Goal: Task Accomplishment & Management: Use online tool/utility

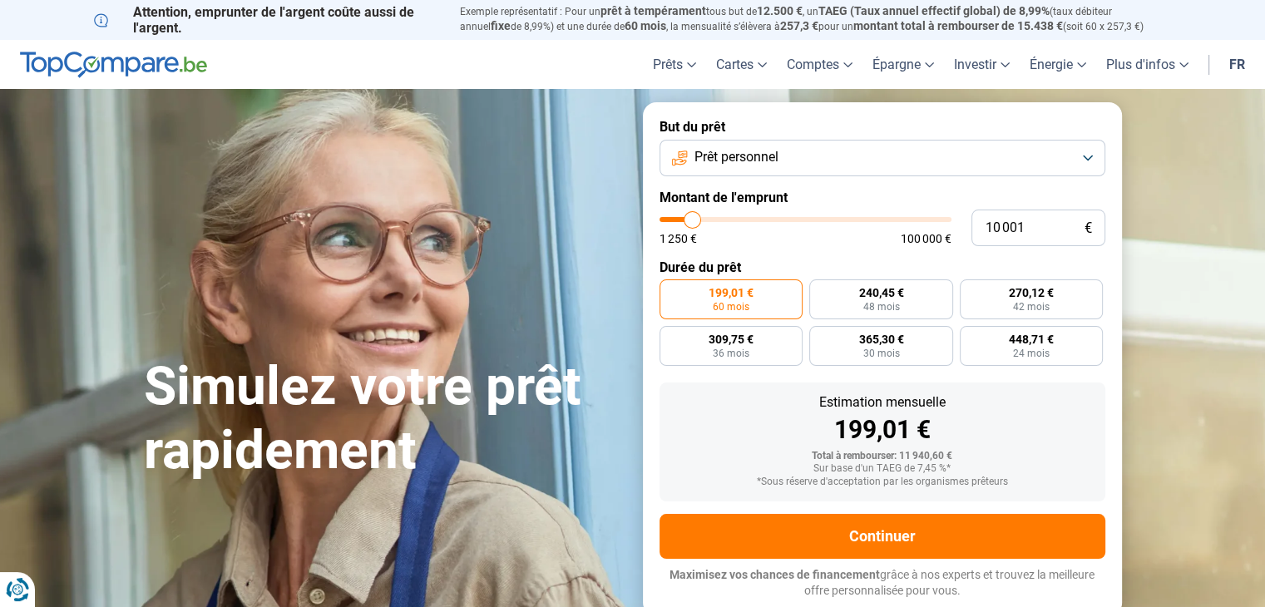
click at [954, 217] on div "10 001 € 1 250 € 100 000 €" at bounding box center [883, 228] width 446 height 37
type input "11 250"
type input "11250"
type input "13 250"
type input "13250"
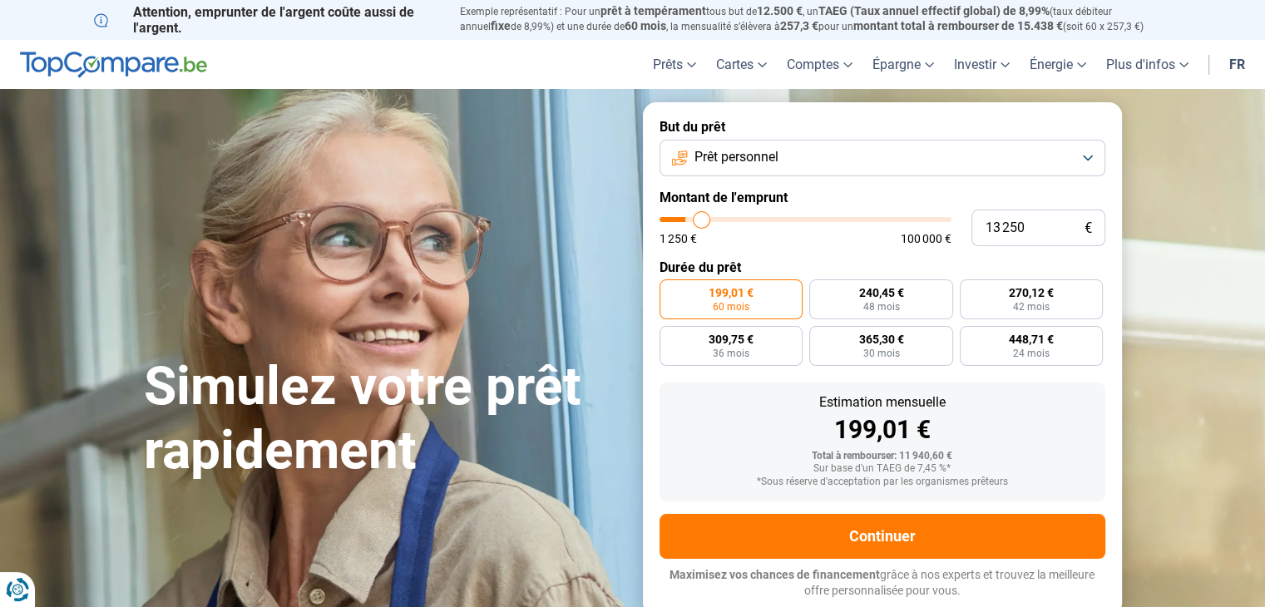
type input "16 750"
type input "16750"
type input "20 250"
type input "20250"
type input "24 500"
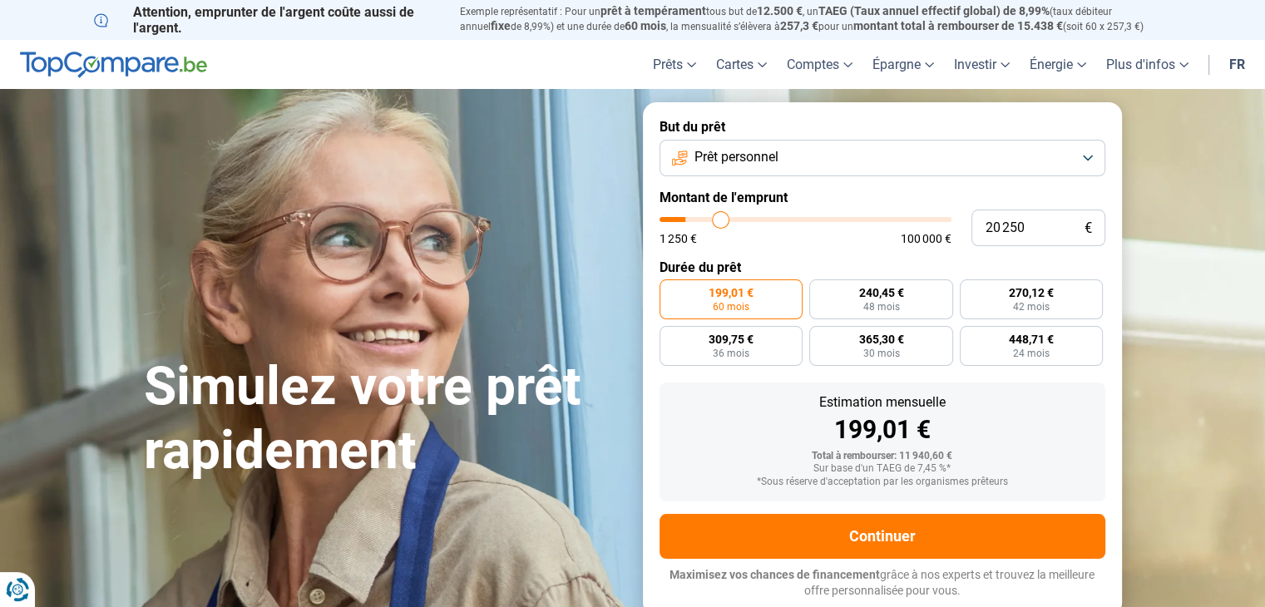
type input "24500"
type input "28 000"
type input "28000"
type input "31 000"
type input "31000"
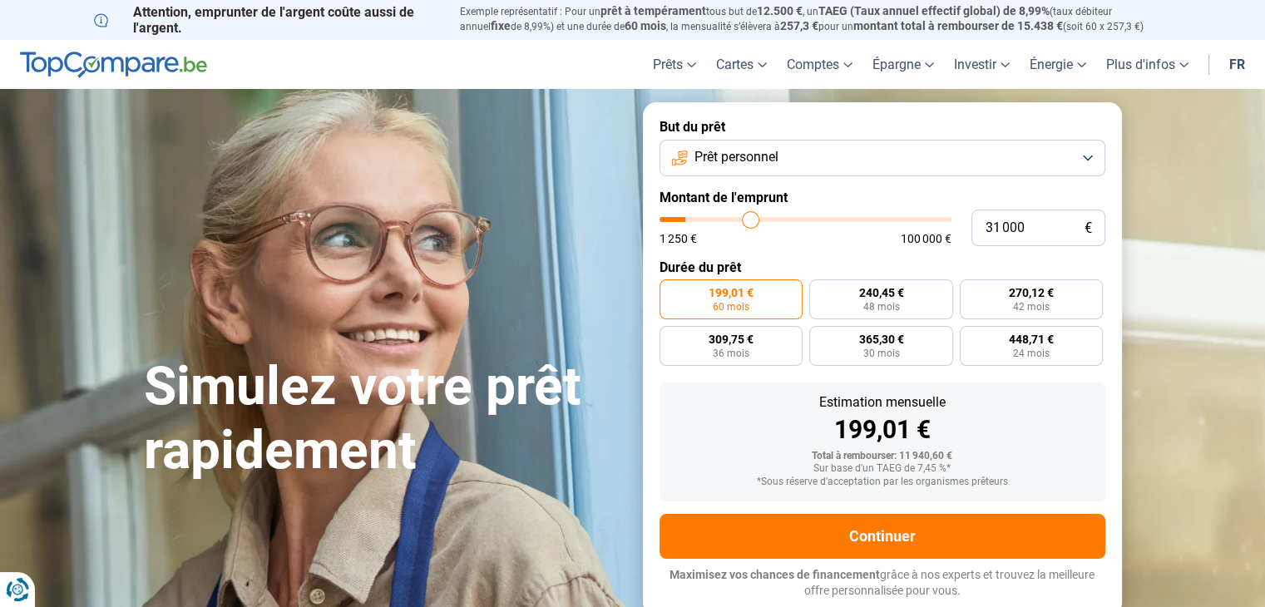
type input "34 500"
type input "34500"
type input "35 500"
type input "35500"
type input "36 250"
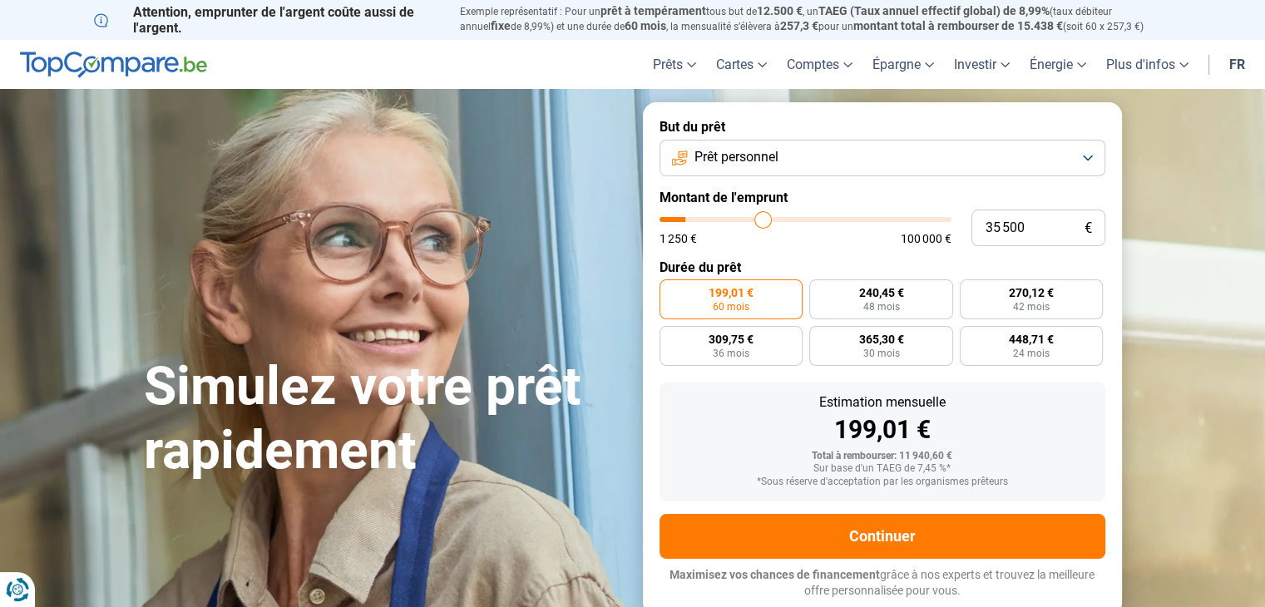
type input "36250"
type input "37 000"
type input "37000"
type input "38 000"
type input "38000"
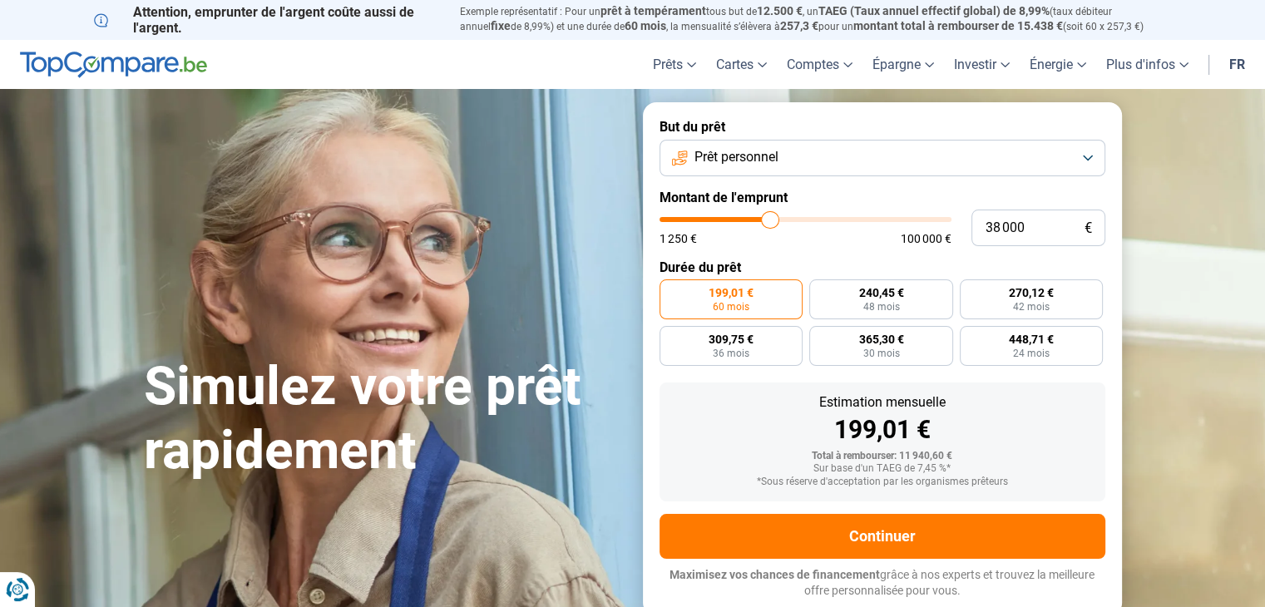
type input "38 250"
type input "38250"
type input "38 750"
type input "38750"
type input "39 500"
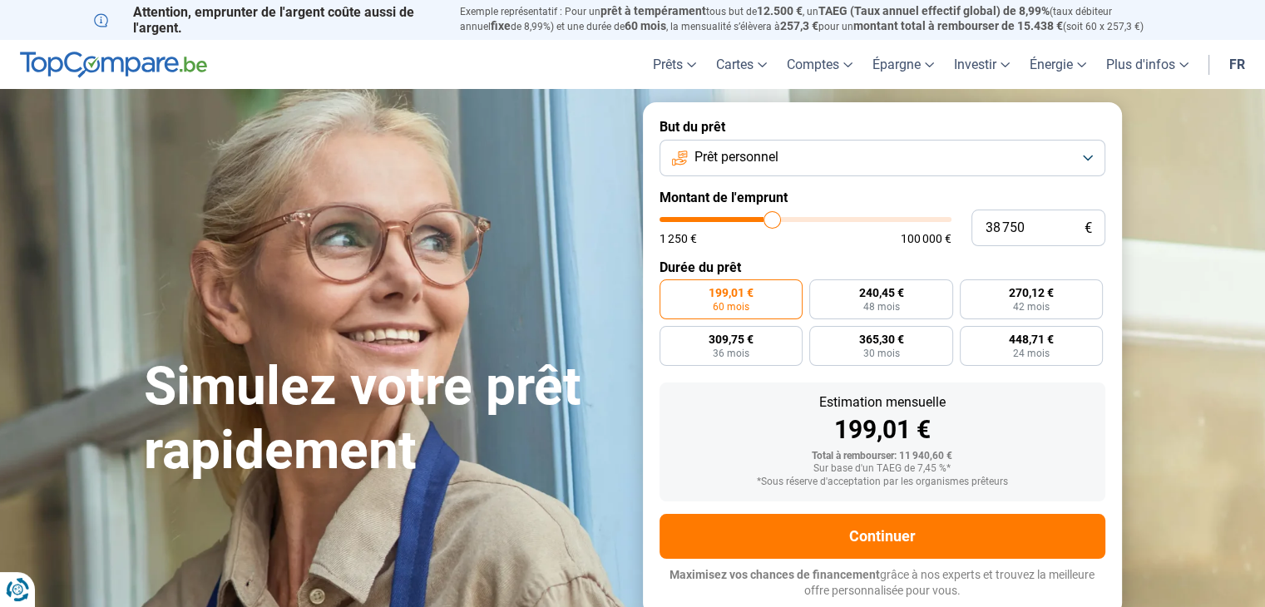
type input "39500"
type input "40 250"
type input "40250"
type input "41 000"
type input "41000"
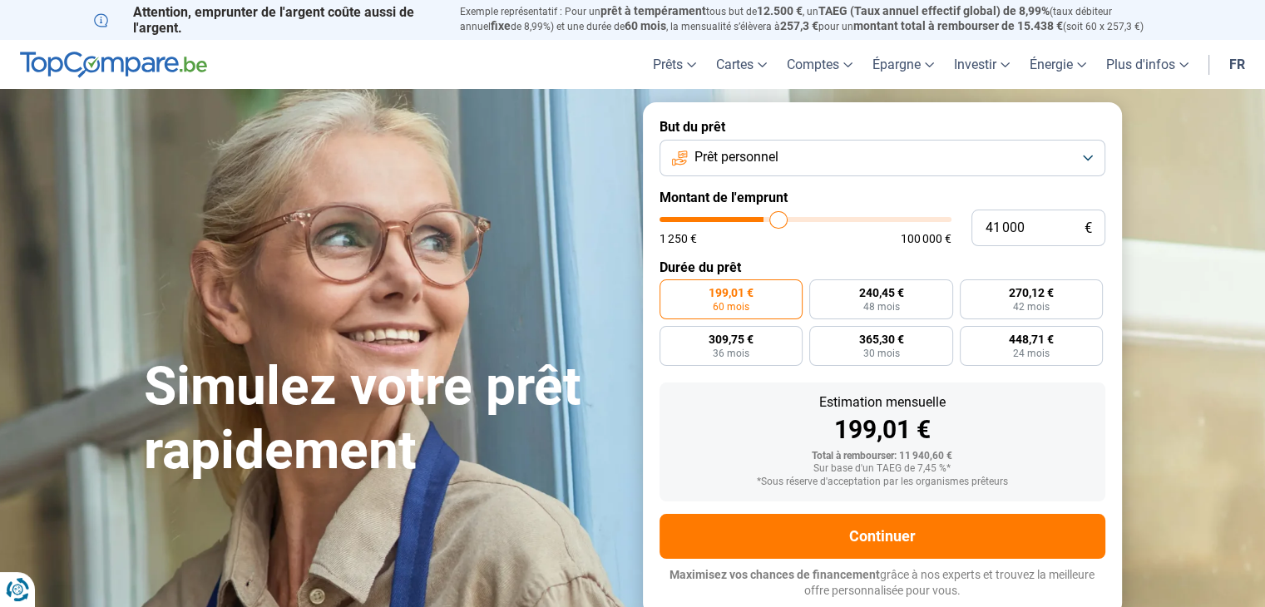
type input "41 750"
type input "41750"
type input "42 500"
type input "42500"
type input "43 250"
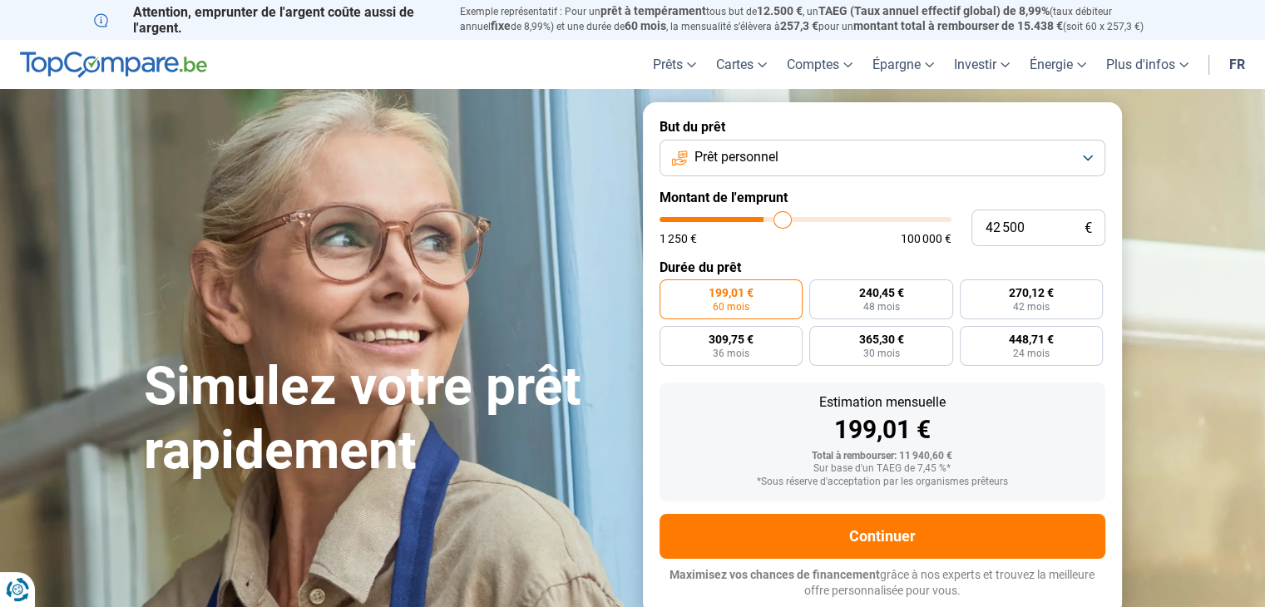
type input "43250"
type input "44 250"
type input "44250"
type input "44 750"
type input "44750"
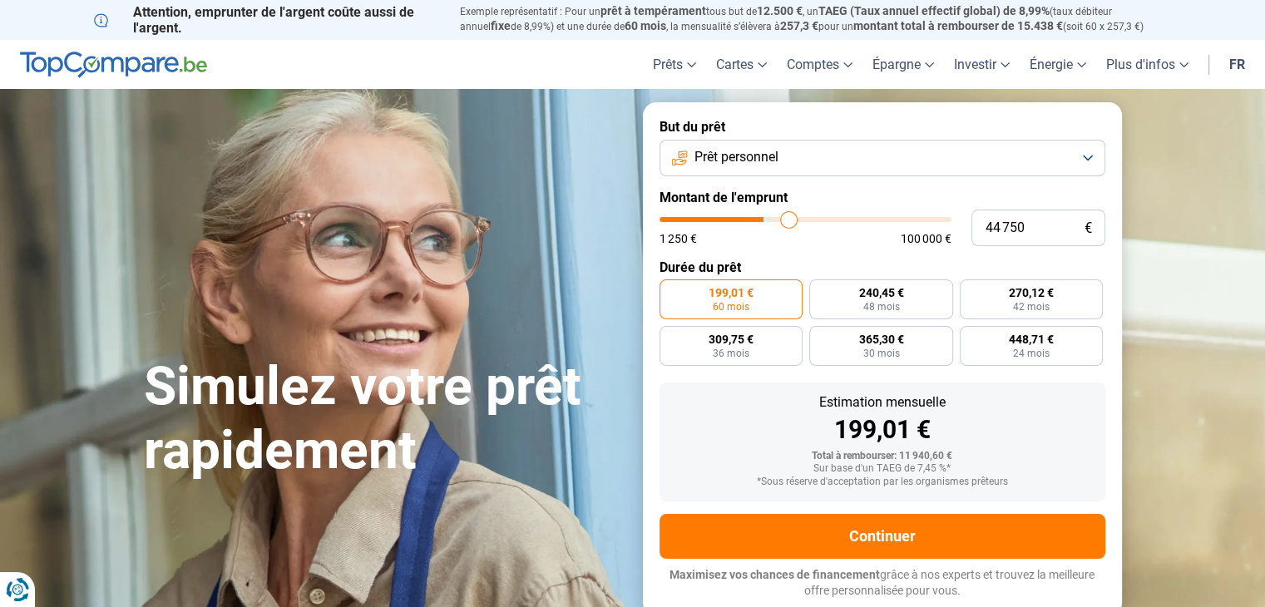
type input "46 250"
type input "46250"
type input "47 000"
type input "47000"
type input "48 250"
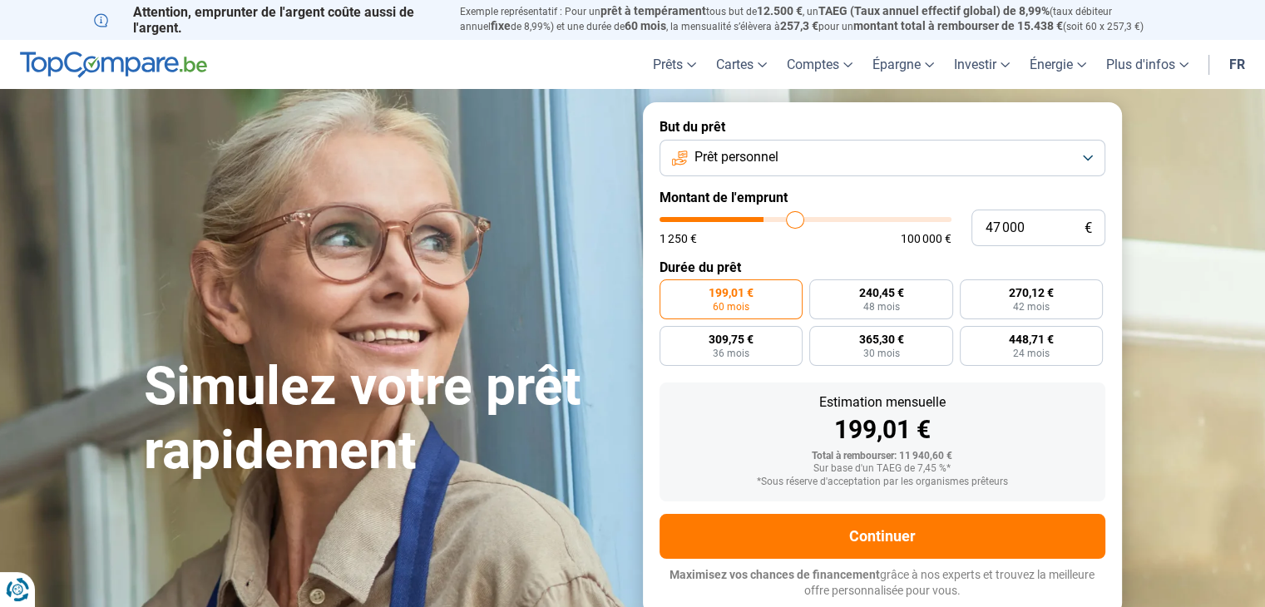
type input "48250"
type input "48 500"
type input "48500"
type input "49 000"
type input "49000"
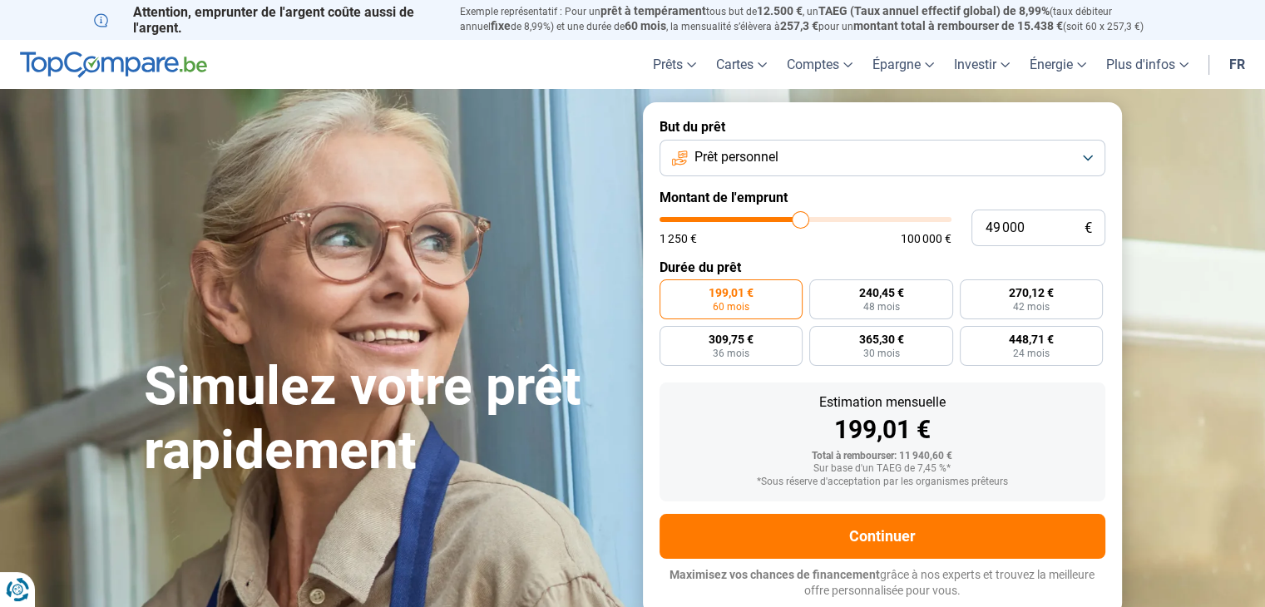
type input "49 250"
type input "49250"
type input "50 000"
type input "50000"
type input "50 750"
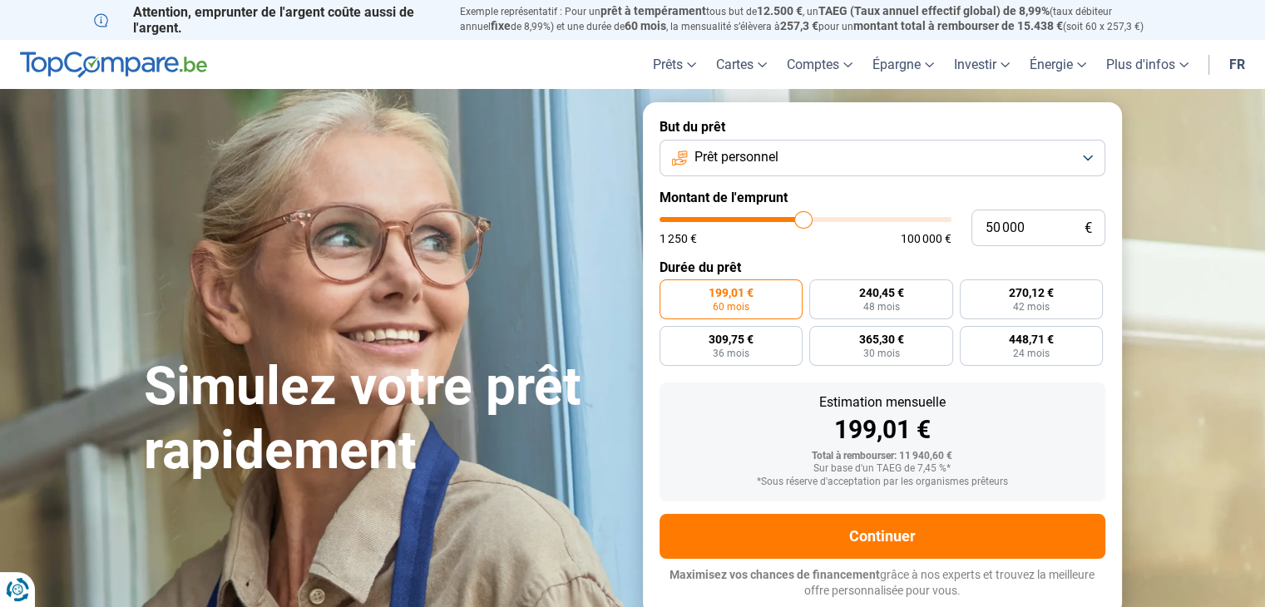
type input "50750"
type input "51 500"
type input "51500"
type input "52 750"
type input "52750"
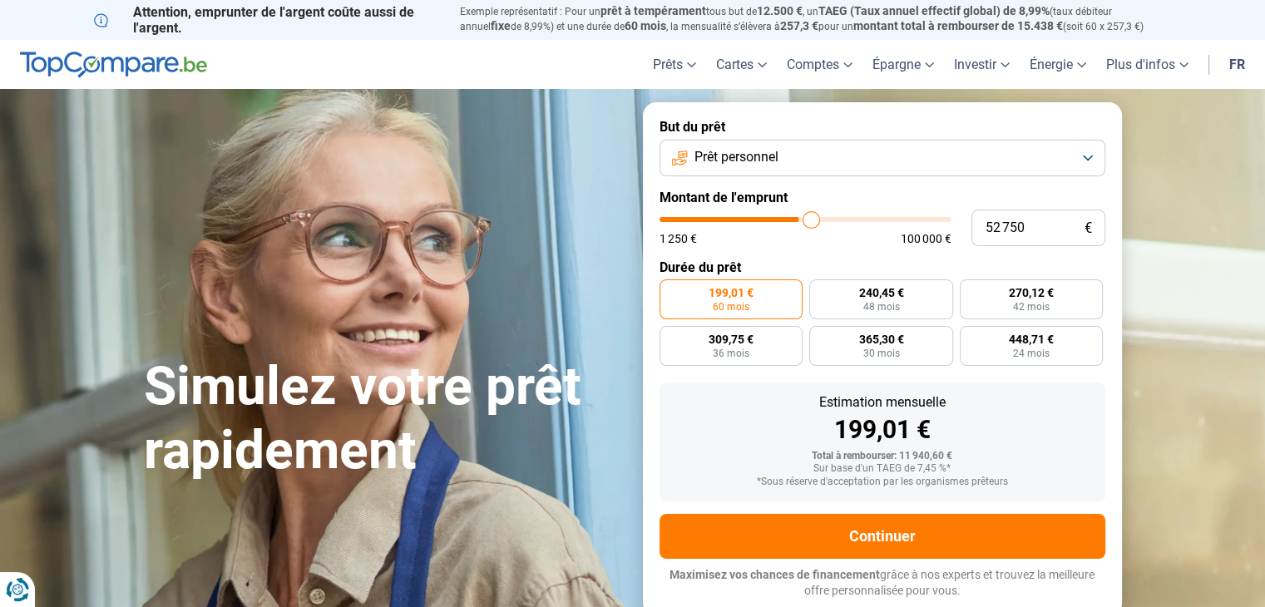
type input "53 750"
type input "53750"
type input "54 000"
type input "54000"
type input "55 000"
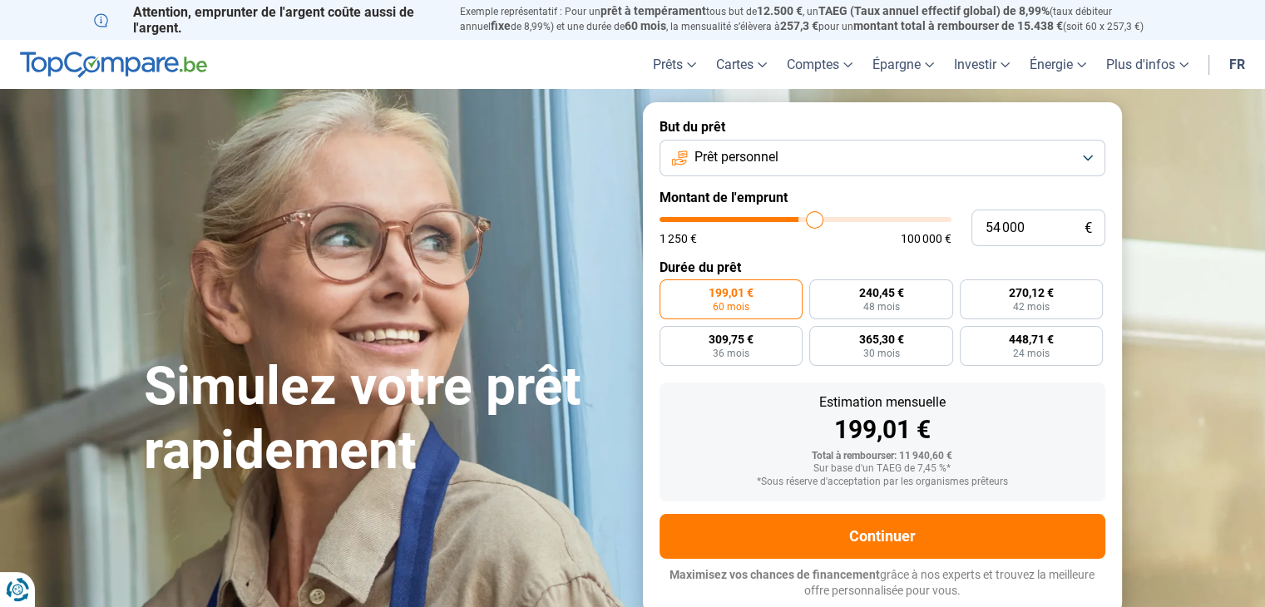
type input "55000"
type input "56 000"
type input "56000"
type input "57 000"
type input "57000"
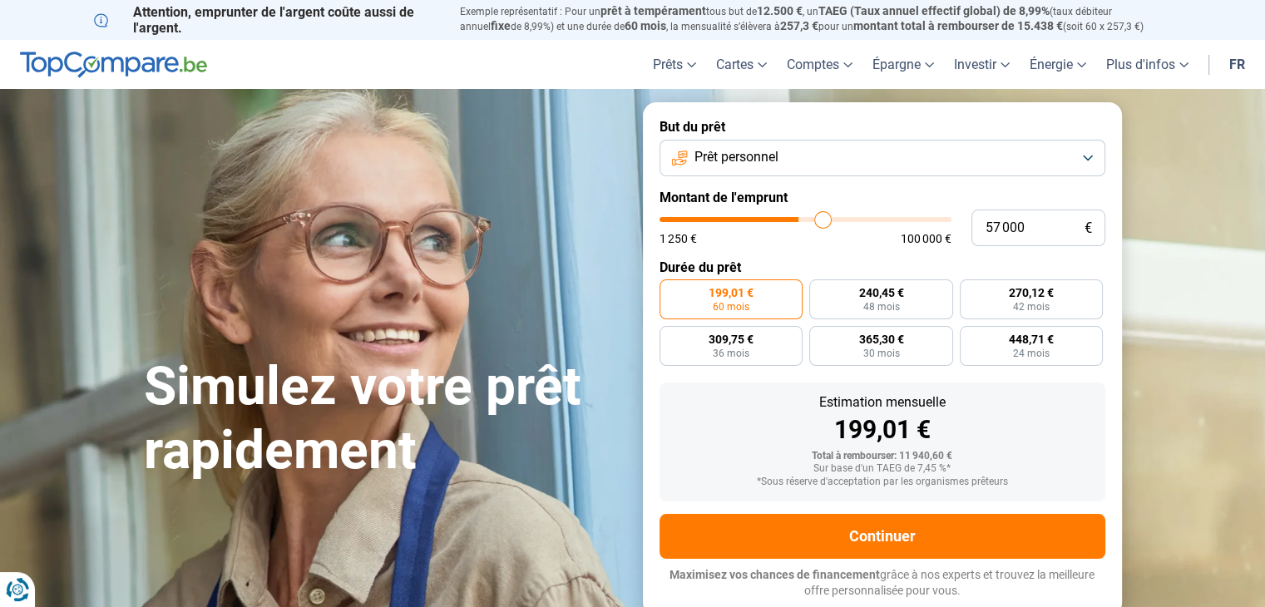
type input "57 750"
type input "57750"
type input "59 000"
type input "59000"
type input "60 000"
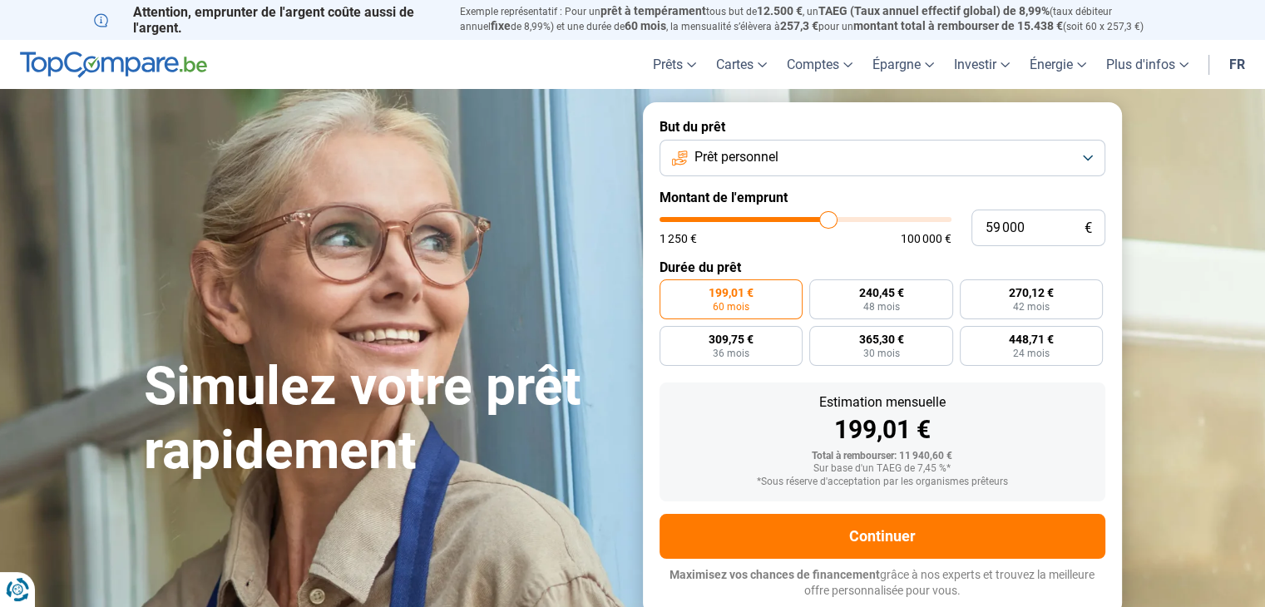
type input "60000"
type input "61 000"
type input "61000"
type input "61 500"
type input "61500"
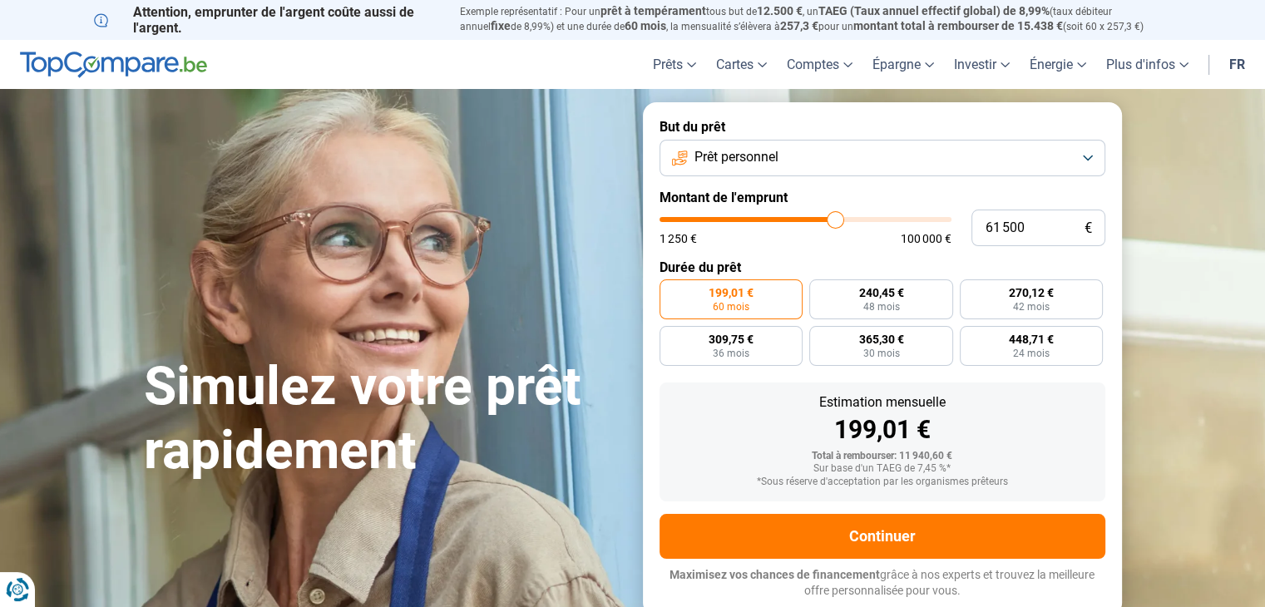
type input "62 250"
type input "62250"
type input "63 000"
type input "63000"
type input "63 500"
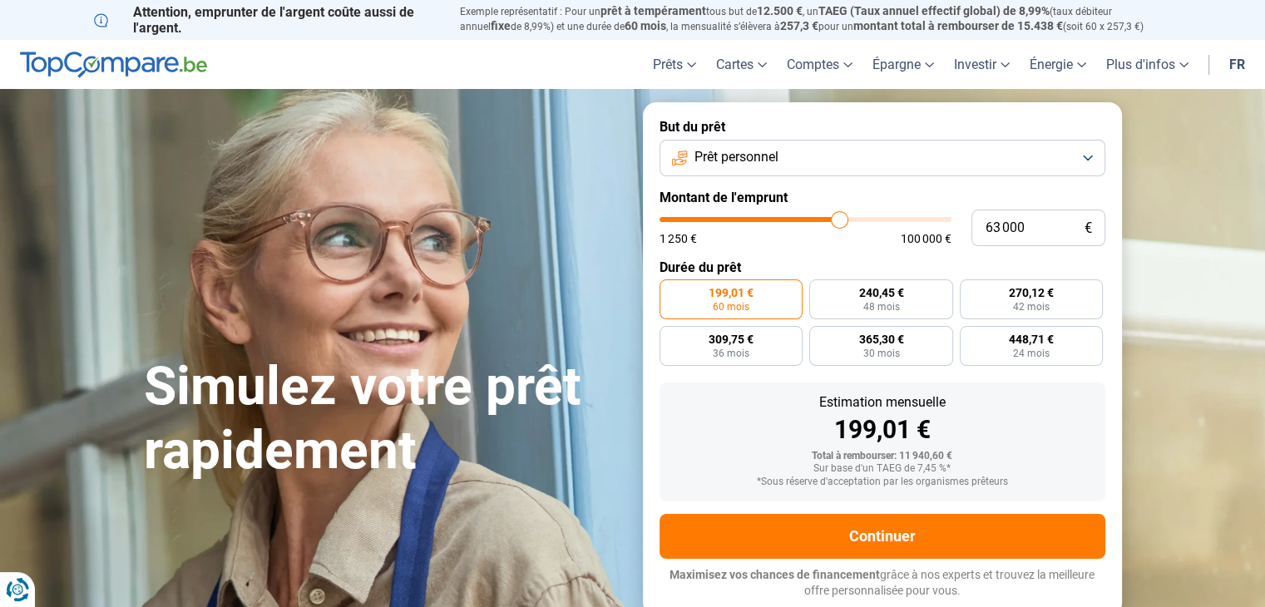
type input "63500"
type input "64 000"
type input "64000"
type input "65 000"
type input "65000"
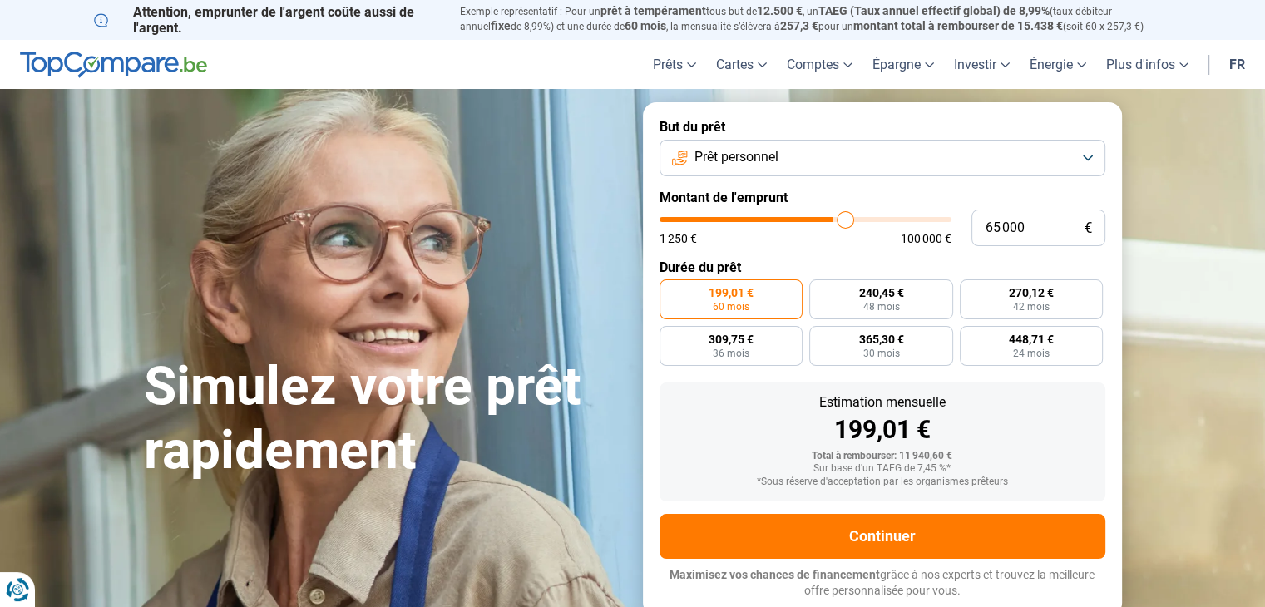
type input "65 500"
type input "65500"
type input "66 750"
type input "66750"
type input "67 250"
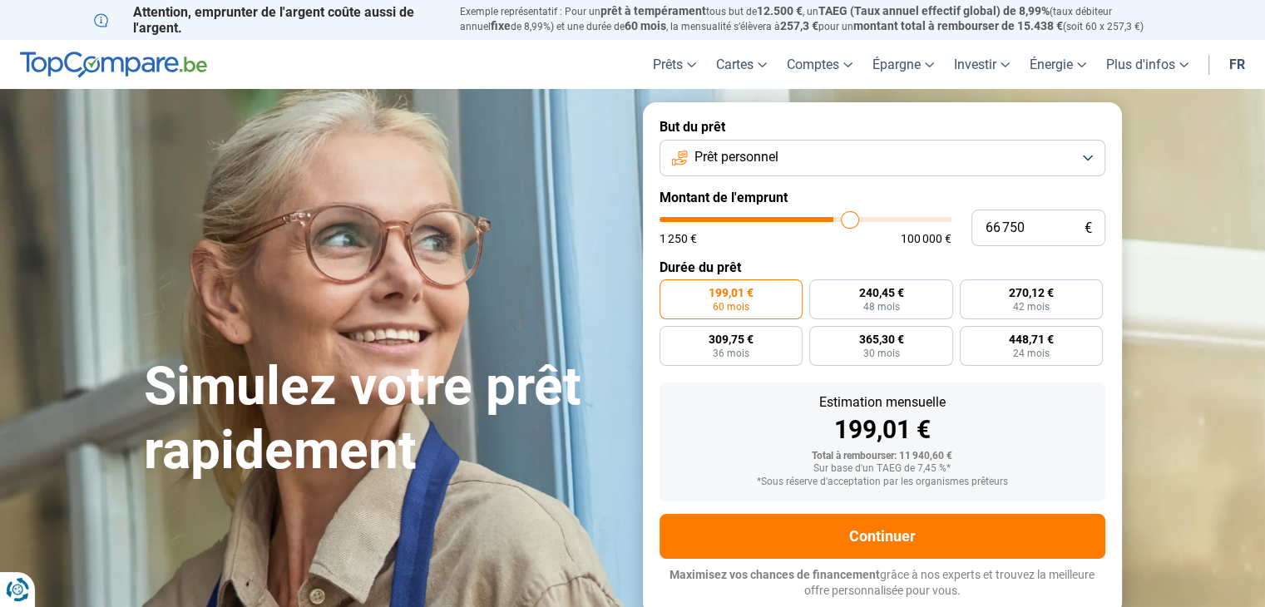
type input "67250"
type input "68 250"
type input "68250"
type input "69 500"
type input "69500"
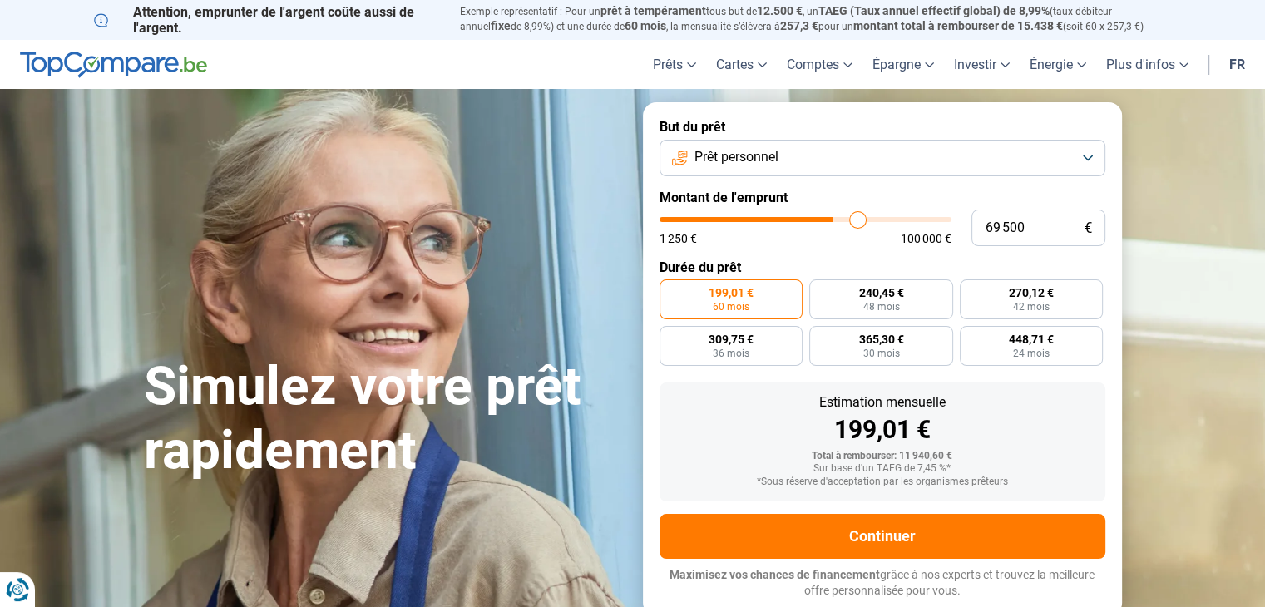
type input "70 250"
type input "70250"
type input "71 000"
type input "71000"
type input "72 750"
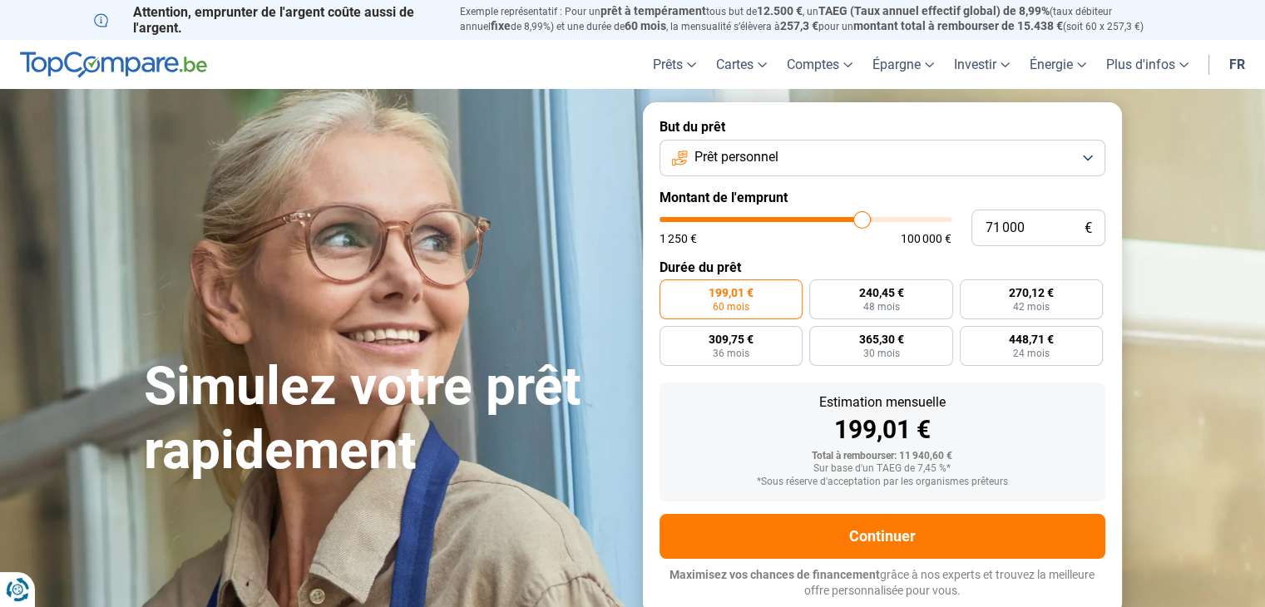
type input "72750"
type input "73 250"
type input "73250"
type input "73 750"
type input "73750"
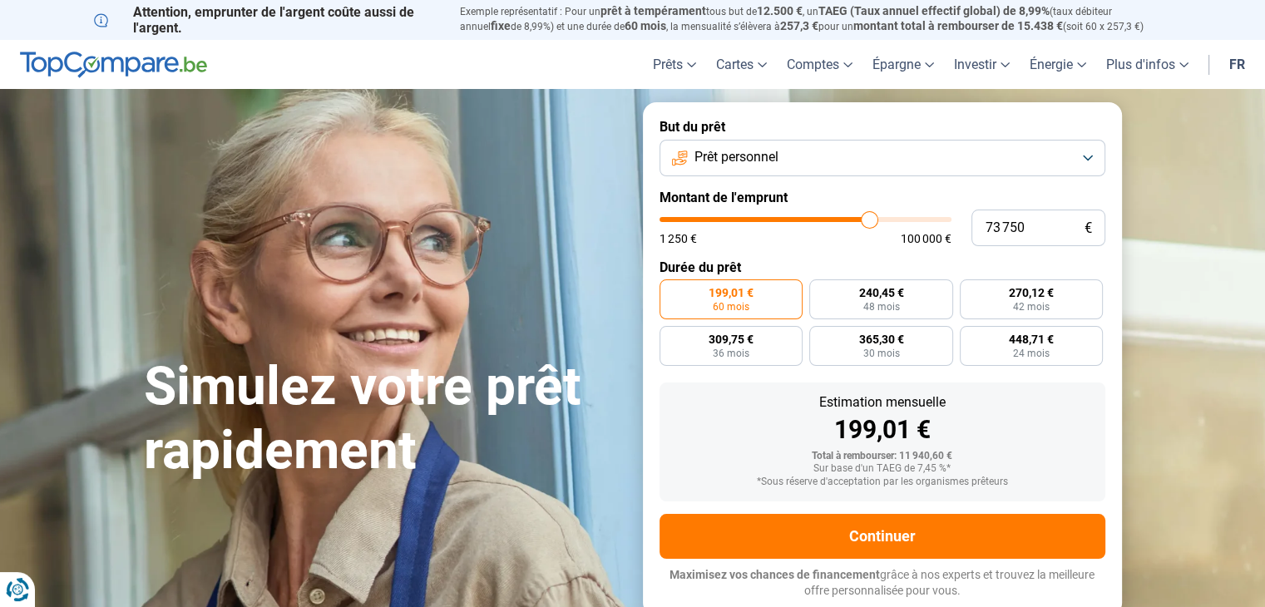
type input "74 250"
type input "74250"
type input "74 750"
type input "74750"
type input "75 000"
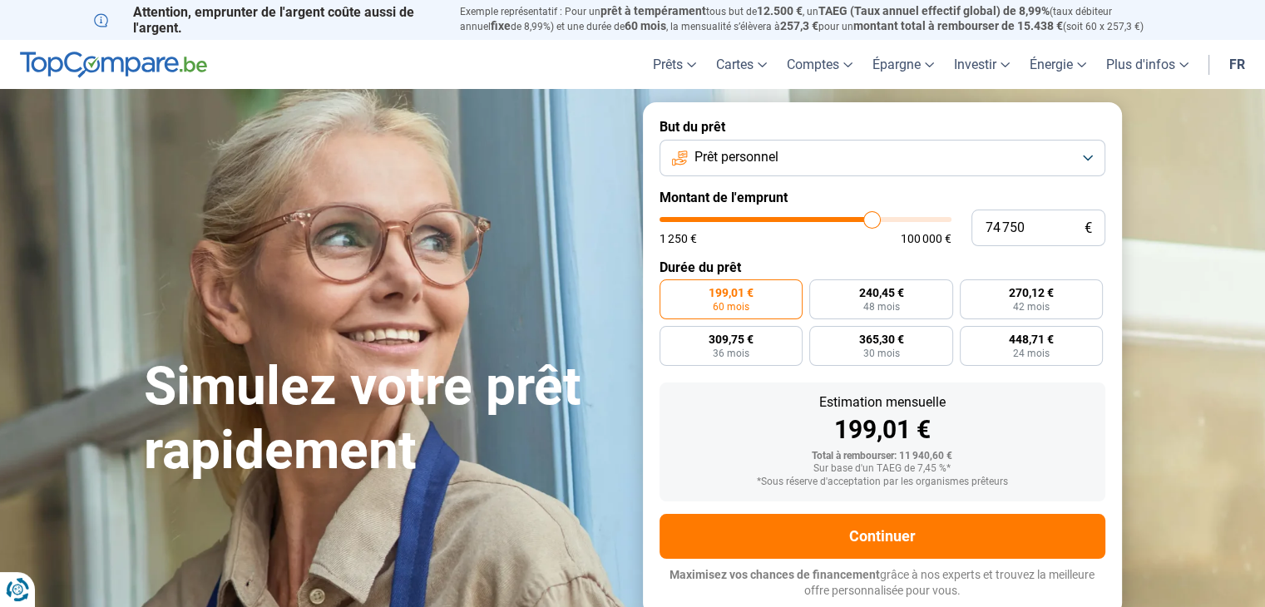
type input "75000"
type input "75 500"
type input "75500"
type input "76 000"
type input "76000"
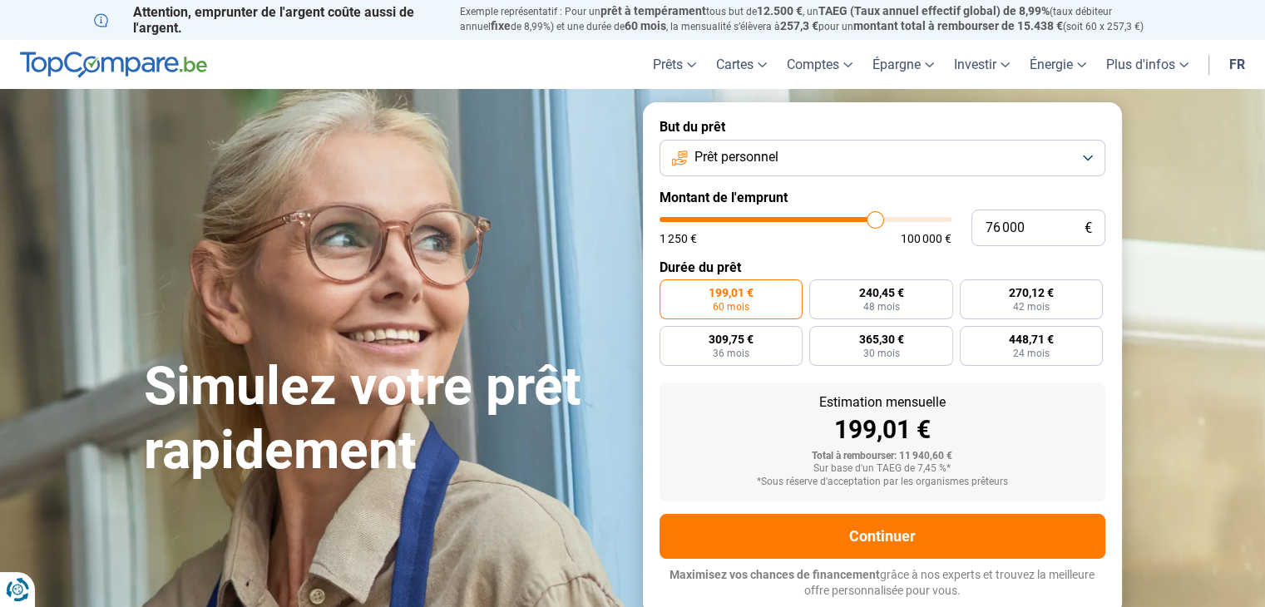
type input "76 500"
type input "76500"
type input "77 250"
type input "77250"
type input "78 000"
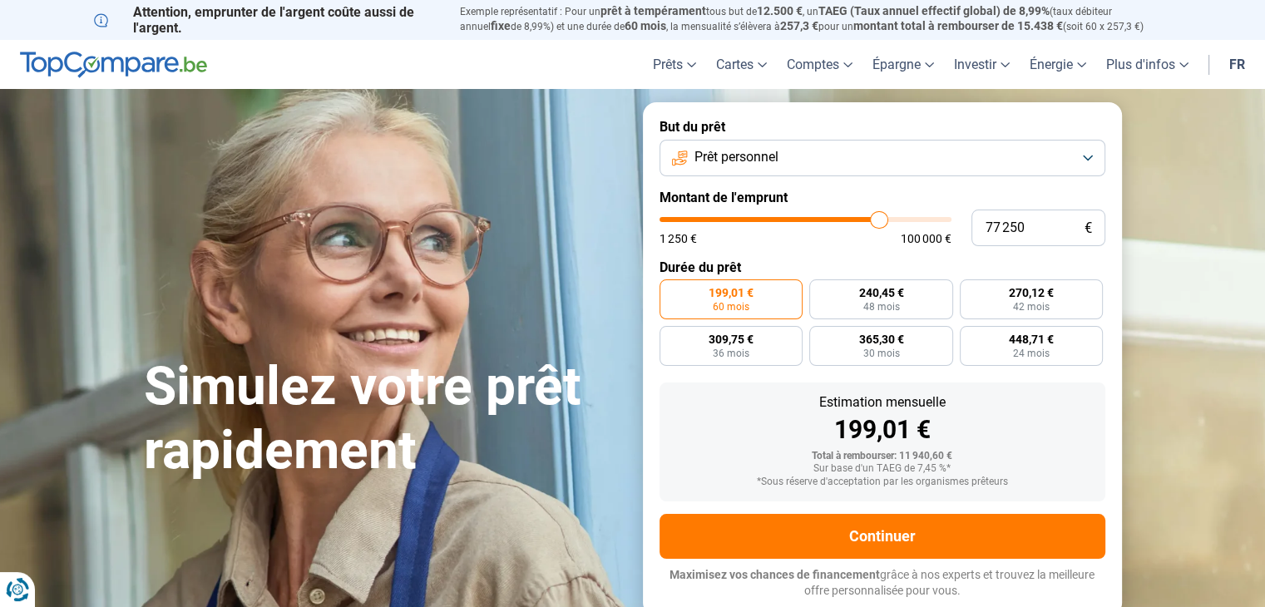
type input "78000"
type input "78 750"
type input "78750"
type input "79 250"
type input "79250"
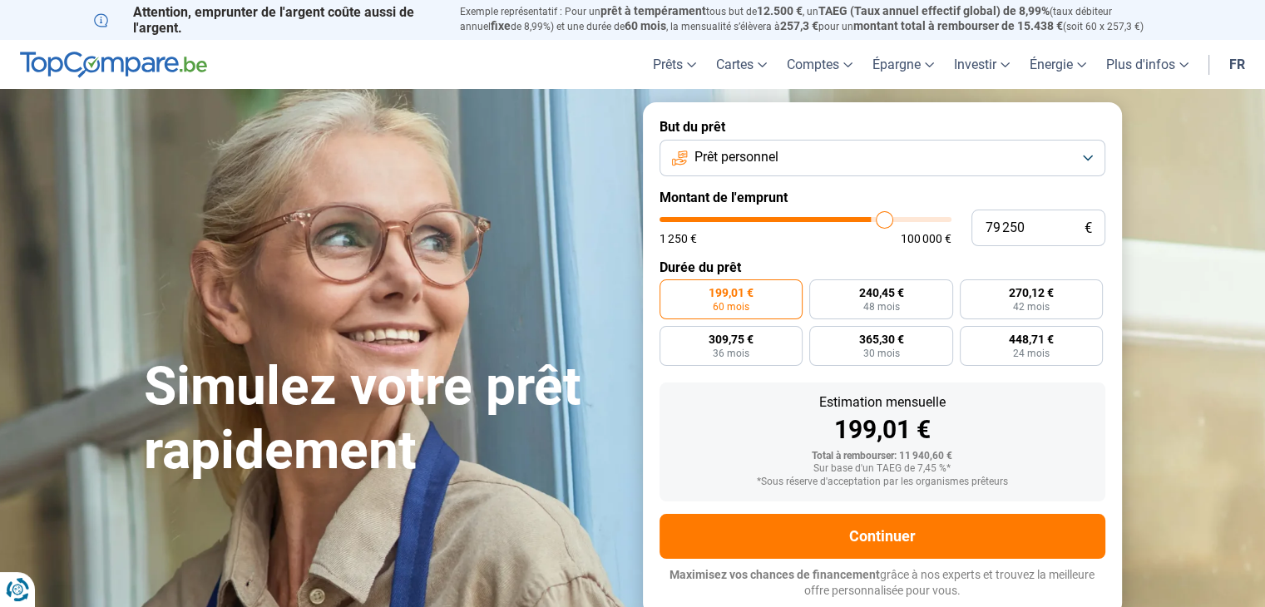
type input "79 750"
type input "79750"
type input "80 000"
type input "80000"
type input "80 750"
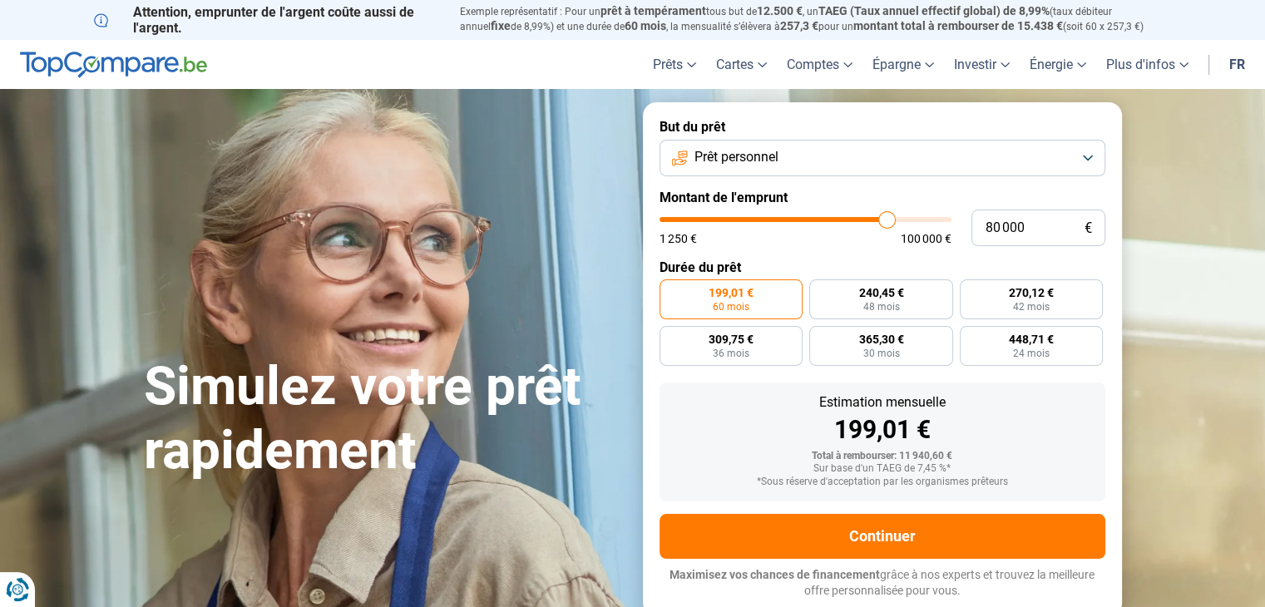
type input "80750"
type input "81 500"
type input "81500"
type input "82 500"
type input "82500"
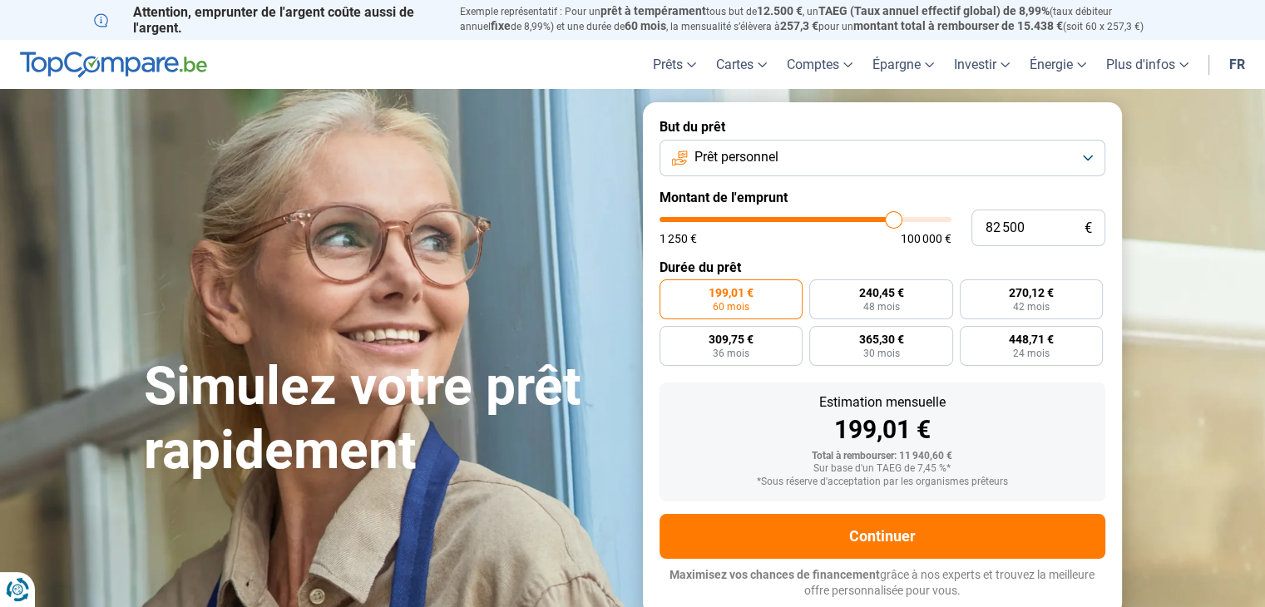
type input "82 750"
type input "82750"
type input "83 750"
type input "83750"
type input "84 500"
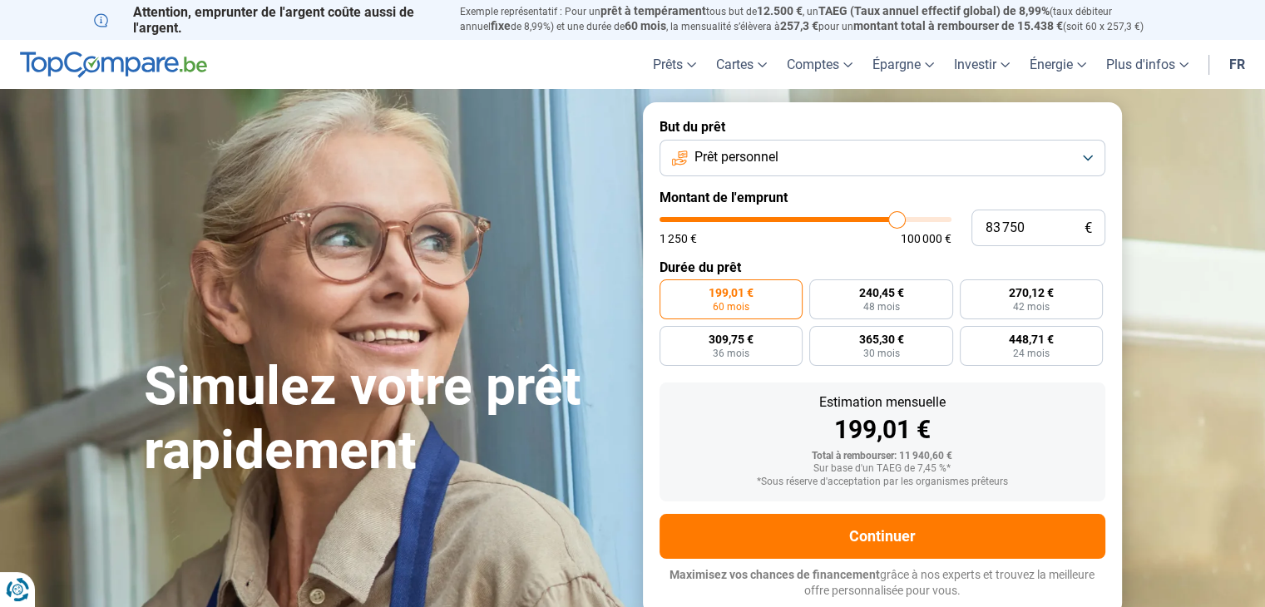
type input "84500"
type input "85 500"
type input "85500"
type input "86 500"
type input "86500"
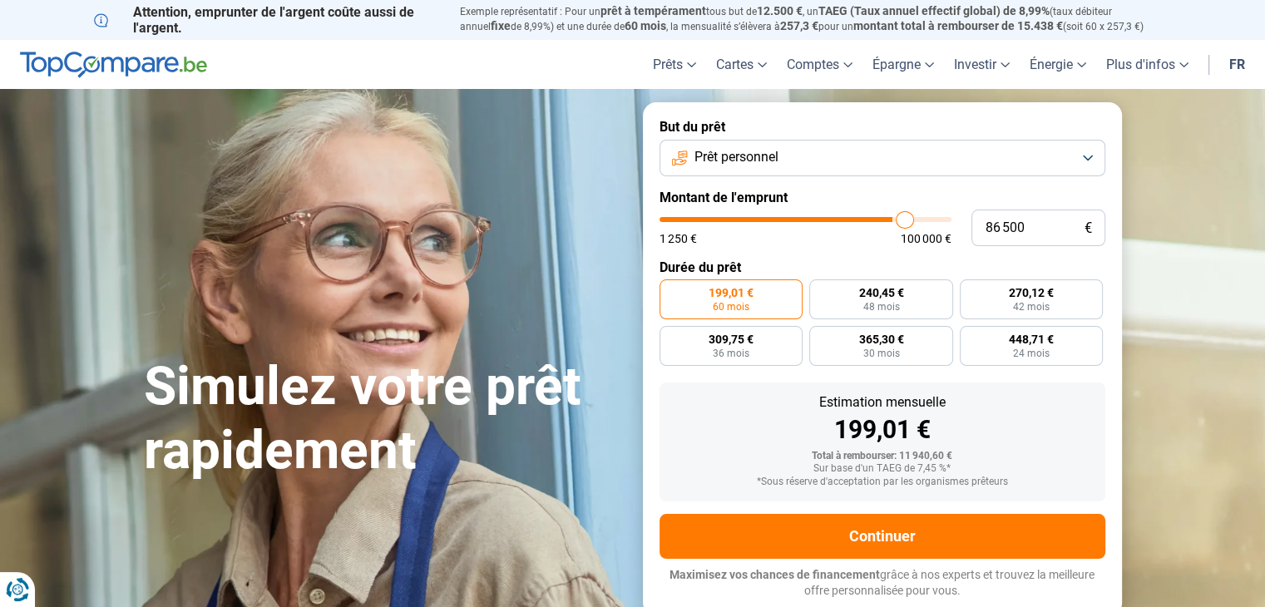
type input "87 250"
type input "87250"
type input "87 500"
type input "87500"
type input "88 250"
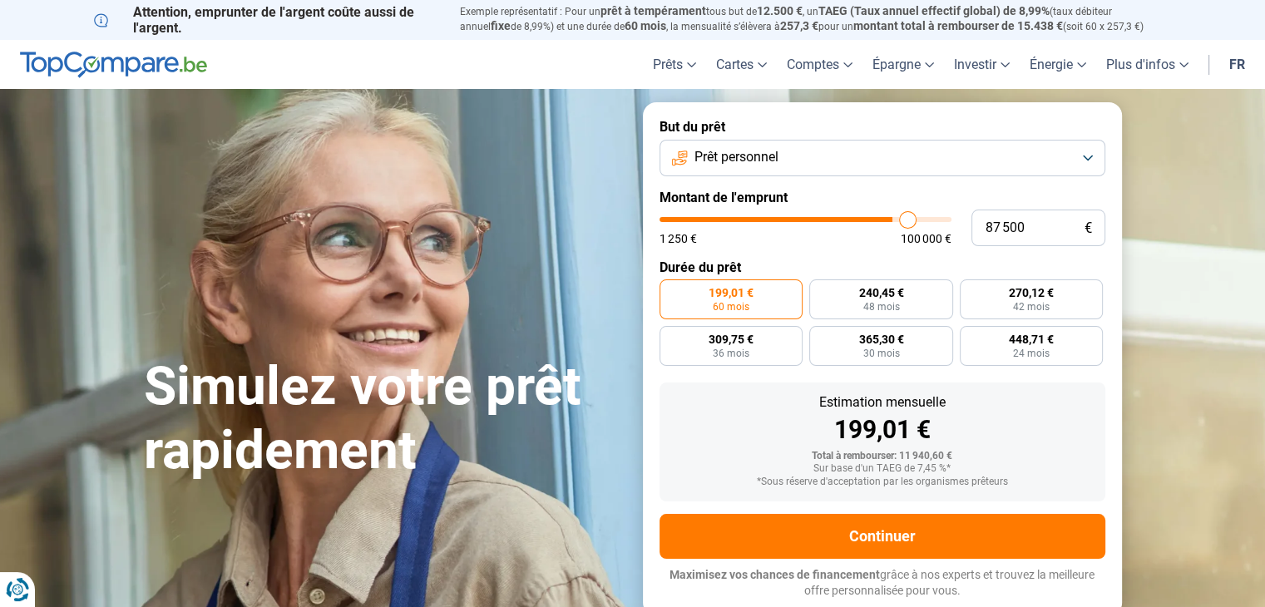
type input "88250"
type input "88 500"
type input "88500"
type input "89 250"
type input "89250"
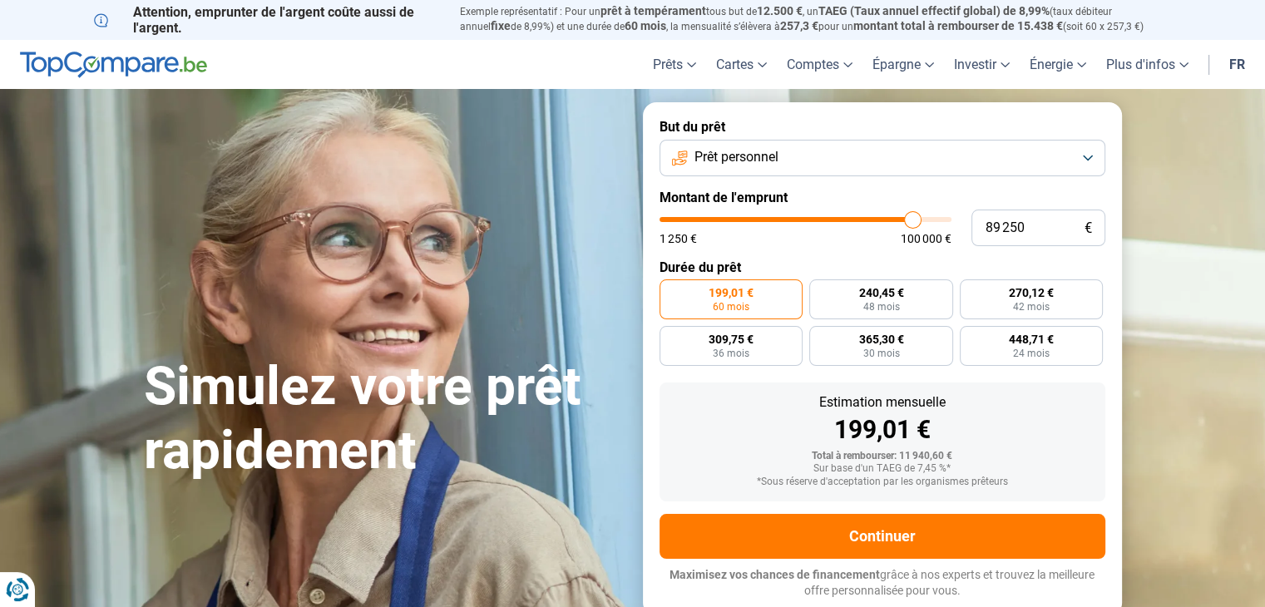
type input "90 000"
type input "90000"
type input "91 250"
type input "91250"
type input "91 750"
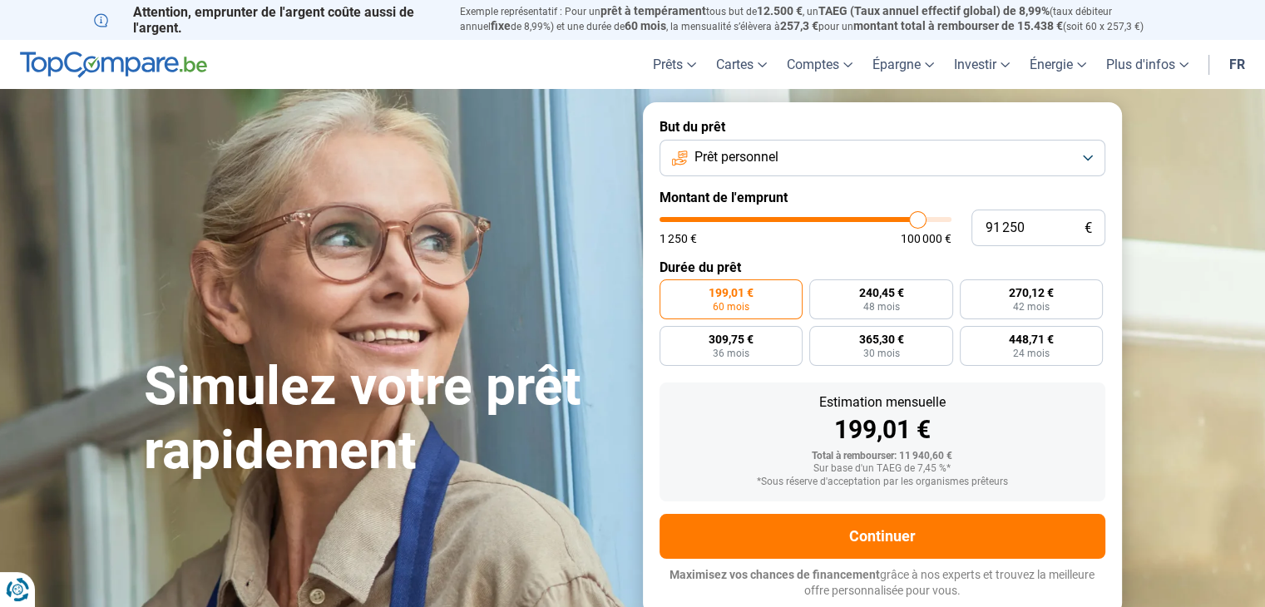
type input "91750"
type input "92 750"
type input "92750"
type input "93 250"
type input "93250"
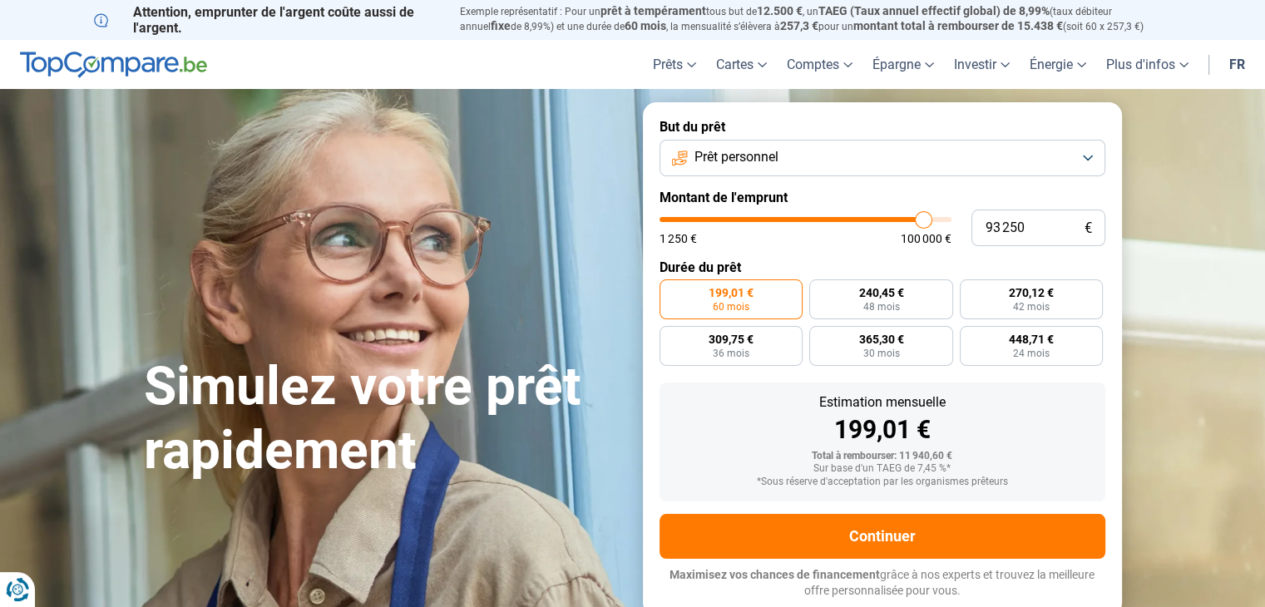
type input "94 000"
type input "94000"
type input "94 500"
type input "94500"
type input "94 750"
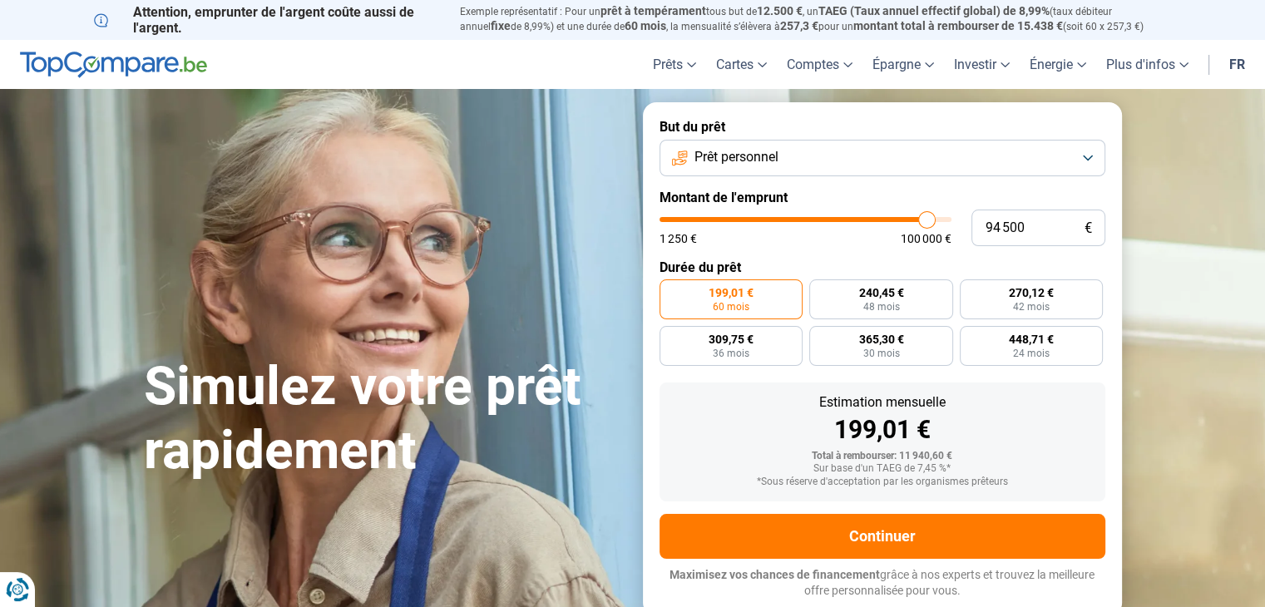
type input "94750"
type input "95 250"
type input "95250"
type input "96 000"
type input "96000"
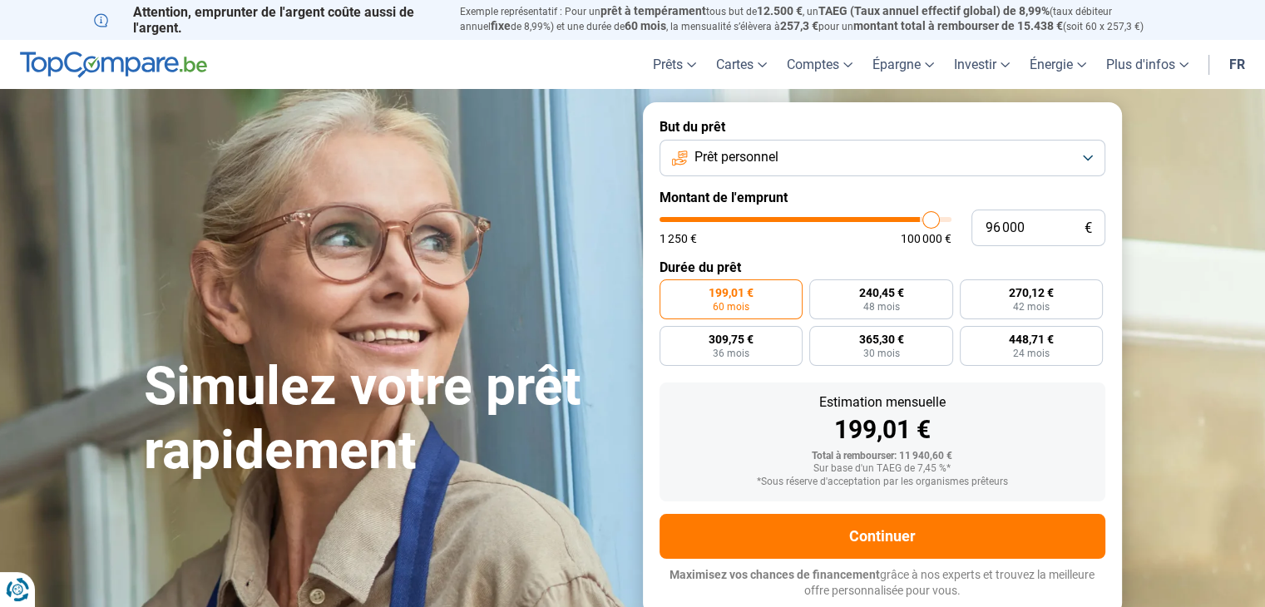
type input "96 250"
type input "96250"
type input "97 000"
type input "97000"
type input "97 250"
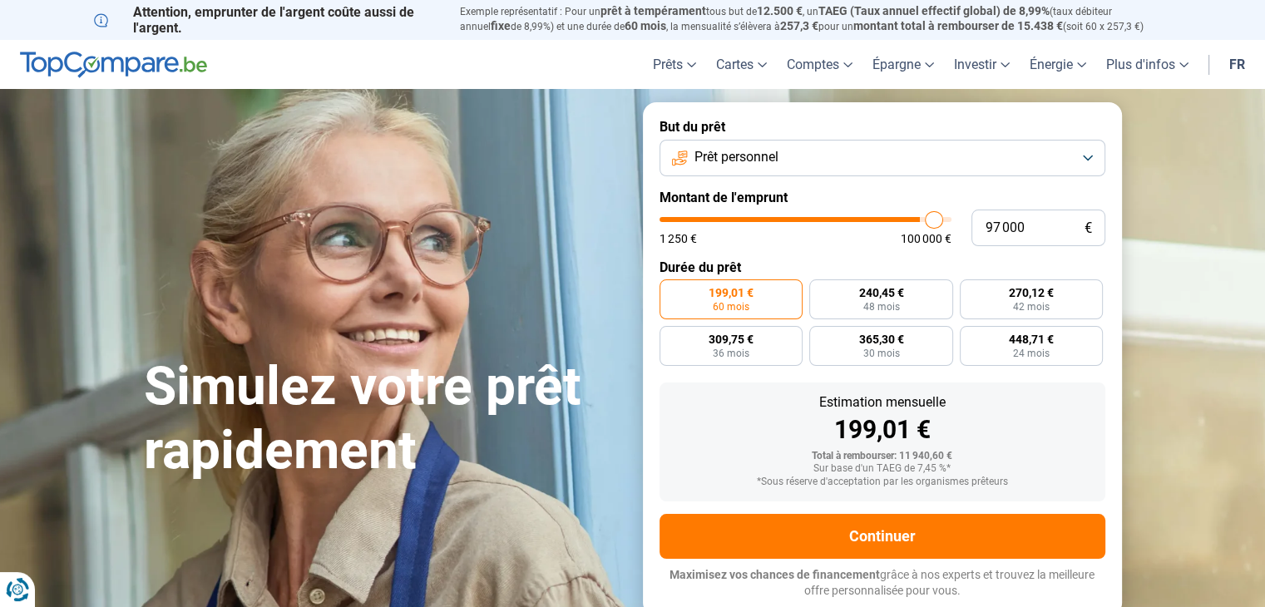
type input "97250"
type input "97 500"
type input "97500"
type input "97 750"
type input "97750"
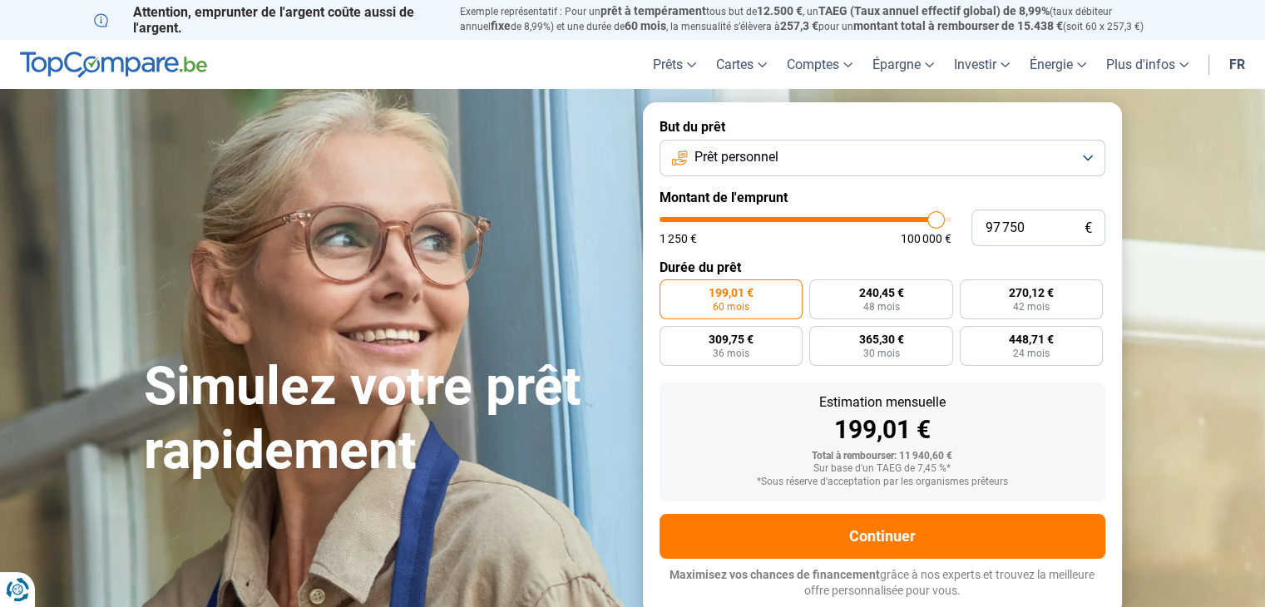
type input "98 000"
type input "98000"
type input "98 250"
type input "98250"
type input "98 750"
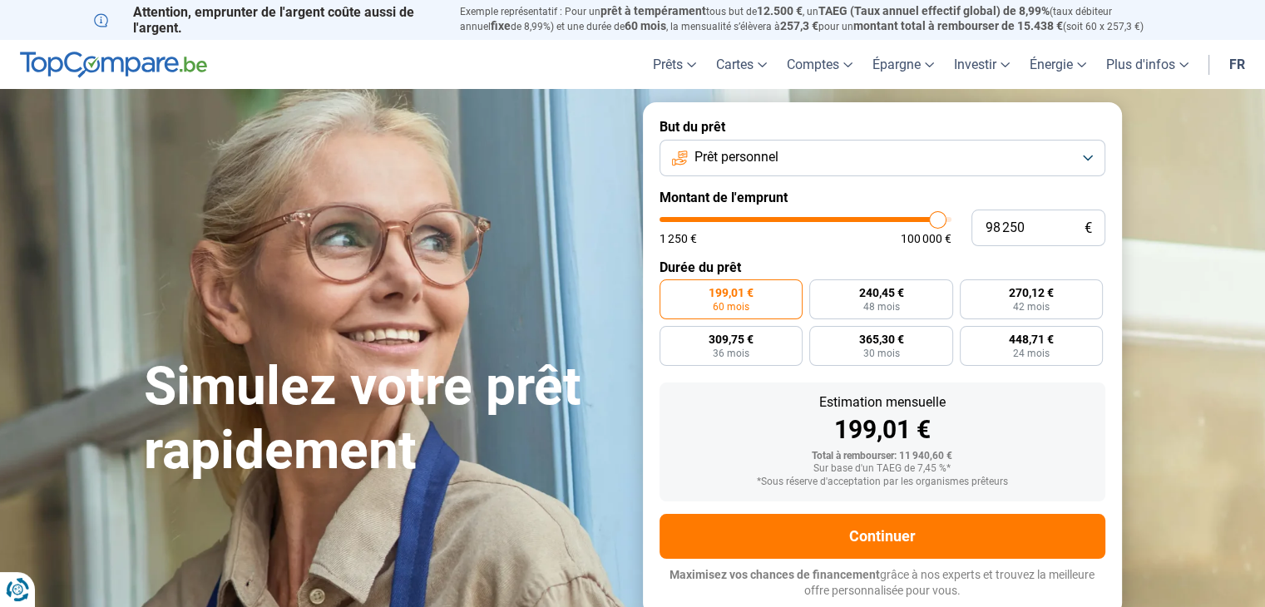
type input "98750"
drag, startPoint x: 695, startPoint y: 221, endPoint x: 940, endPoint y: 233, distance: 245.6
click at [940, 222] on input "range" at bounding box center [806, 219] width 292 height 5
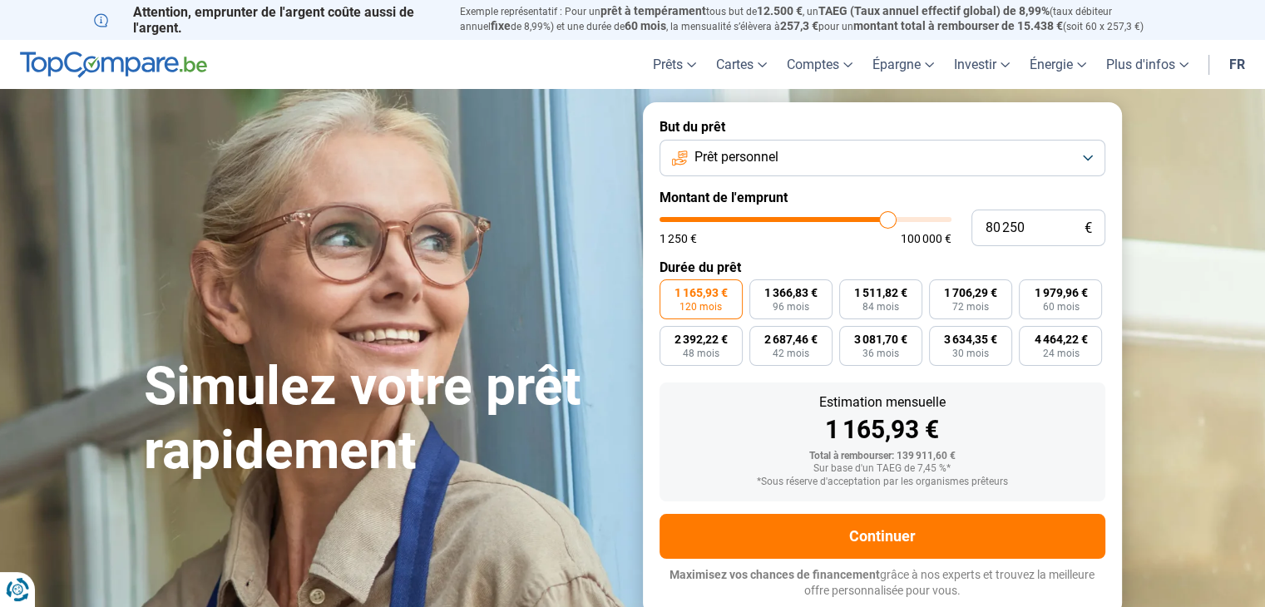
drag, startPoint x: 943, startPoint y: 218, endPoint x: 887, endPoint y: 223, distance: 56.8
click at [887, 222] on input "range" at bounding box center [806, 219] width 292 height 5
drag, startPoint x: 883, startPoint y: 219, endPoint x: 858, endPoint y: 220, distance: 25.0
click at [858, 220] on input "range" at bounding box center [806, 219] width 292 height 5
drag, startPoint x: 337, startPoint y: 7, endPoint x: 296, endPoint y: 1, distance: 41.2
